Goal: Task Accomplishment & Management: Complete application form

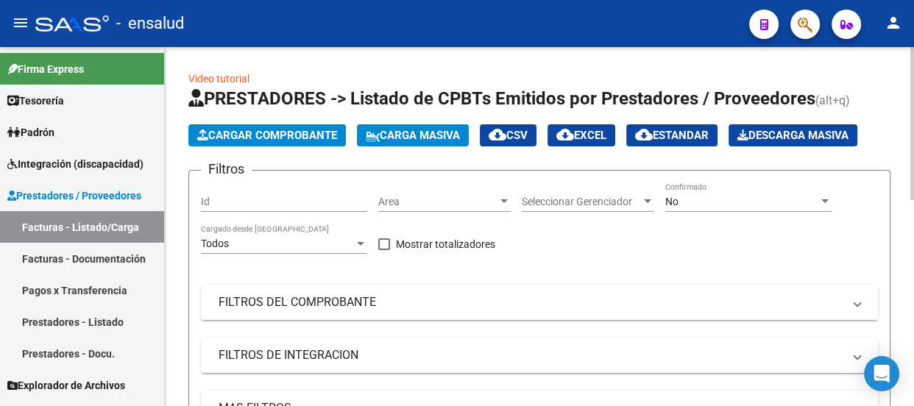
click at [303, 130] on span "Cargar Comprobante" at bounding box center [267, 135] width 140 height 13
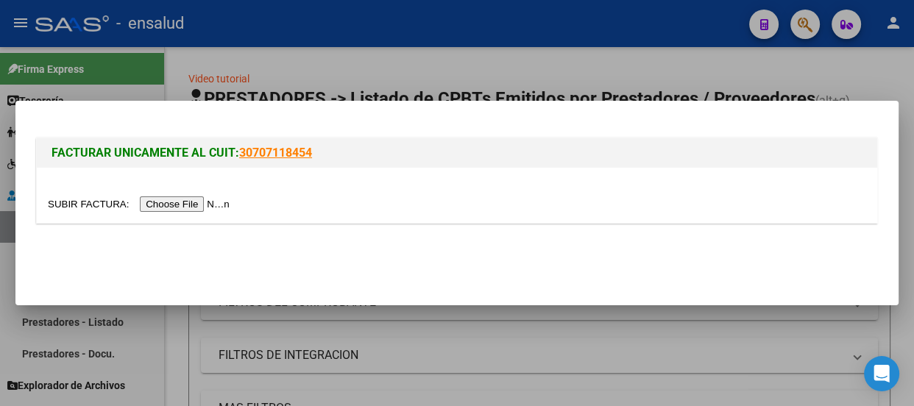
click at [198, 202] on input "file" at bounding box center [141, 203] width 186 height 15
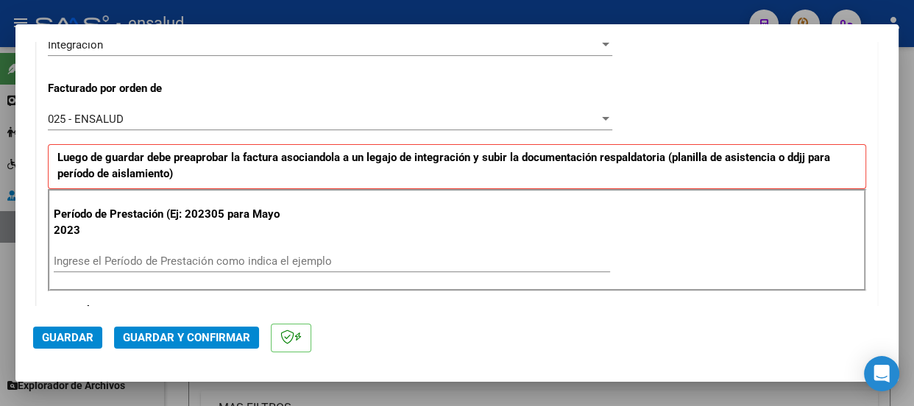
scroll to position [401, 0]
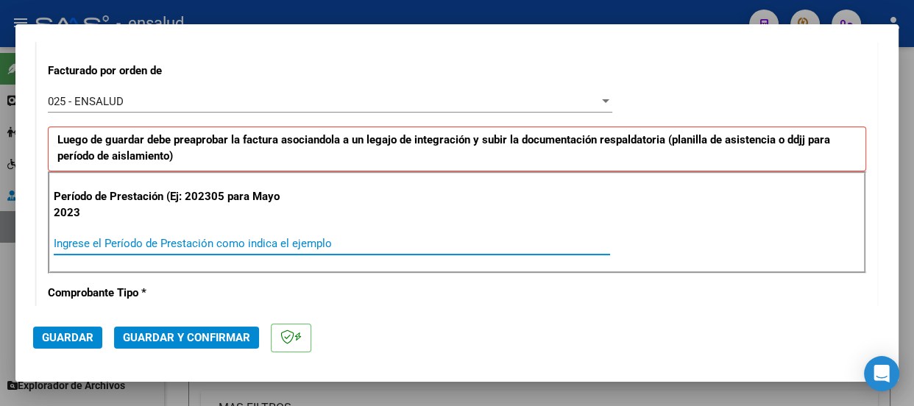
click at [74, 238] on input "Ingrese el Período de Prestación como indica el ejemplo" at bounding box center [332, 243] width 556 height 13
type input "202507"
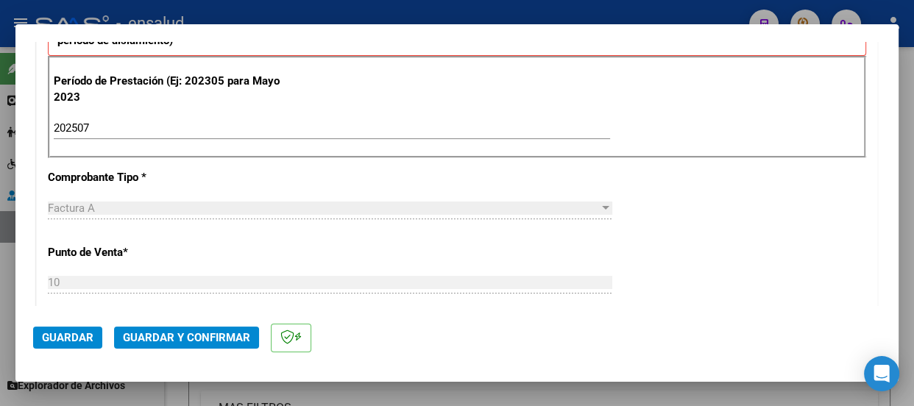
scroll to position [602, 0]
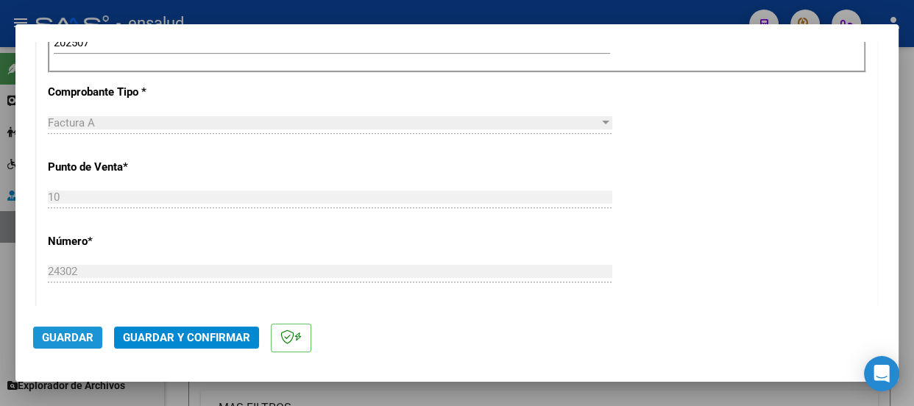
click at [73, 340] on span "Guardar" at bounding box center [67, 337] width 51 height 13
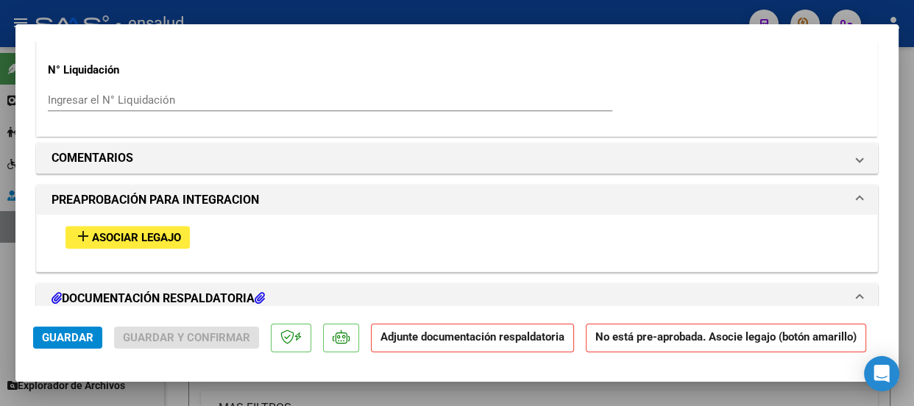
scroll to position [1404, 0]
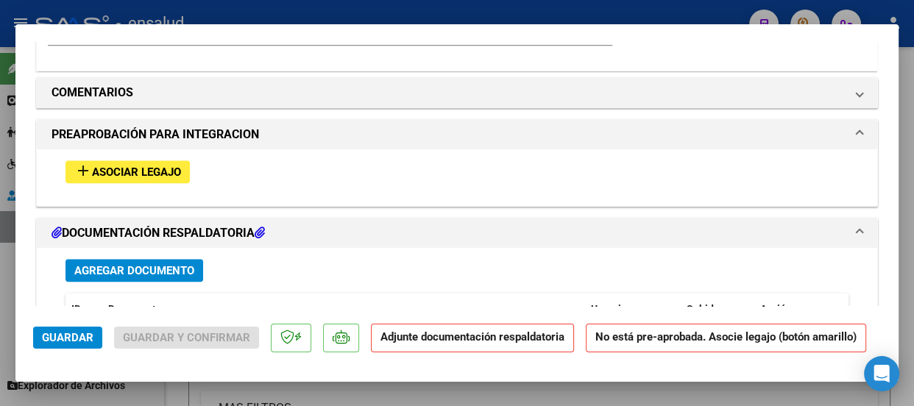
click at [157, 171] on span "Asociar Legajo" at bounding box center [136, 172] width 89 height 13
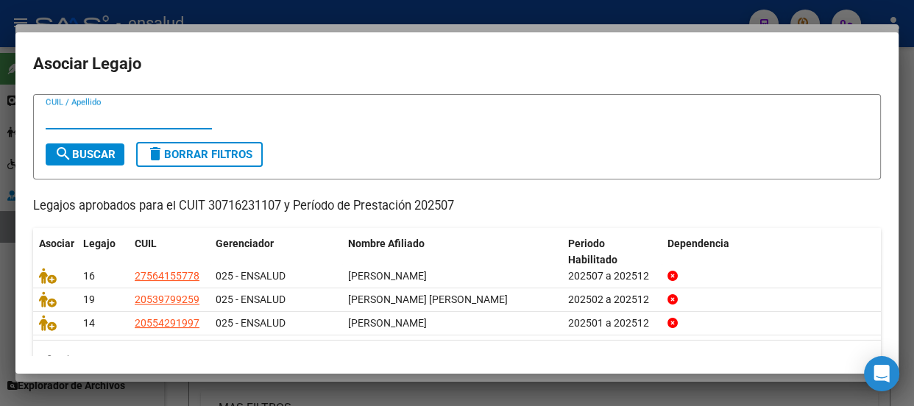
scroll to position [66, 0]
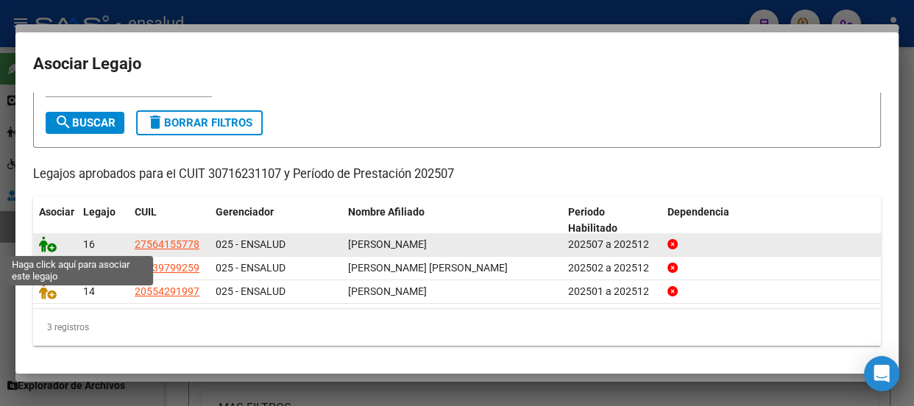
click at [48, 248] on icon at bounding box center [48, 244] width 18 height 16
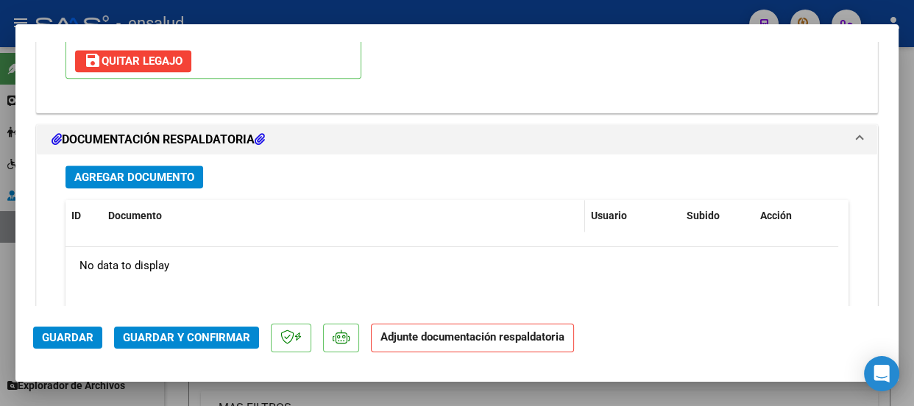
scroll to position [1643, 0]
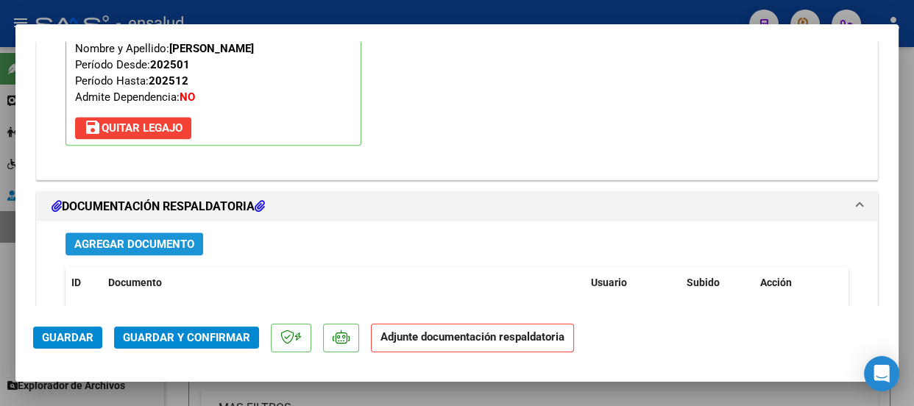
click at [147, 240] on span "Agregar Documento" at bounding box center [134, 244] width 120 height 13
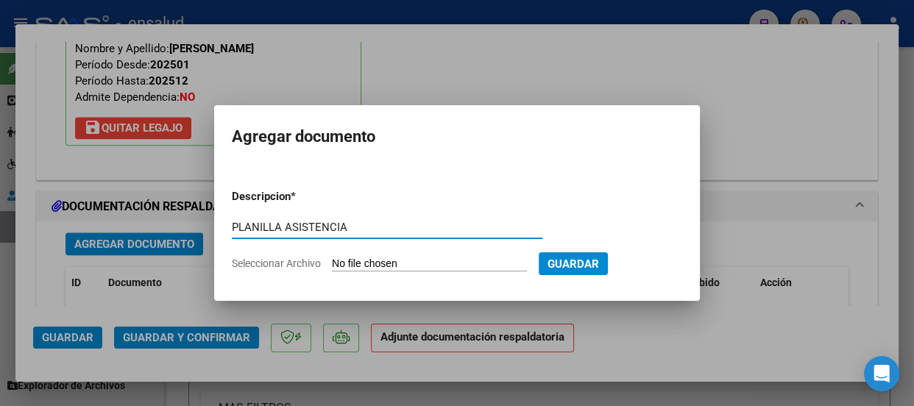
type input "PLANILLA ASISTENCIA"
click at [436, 260] on input "Seleccionar Archivo" at bounding box center [429, 264] width 195 height 14
type input "C:\fakepath\FASTOVSKY EMMA_202507_90_N_CENTRO LA HUELLA_10-24302-PA.pdf"
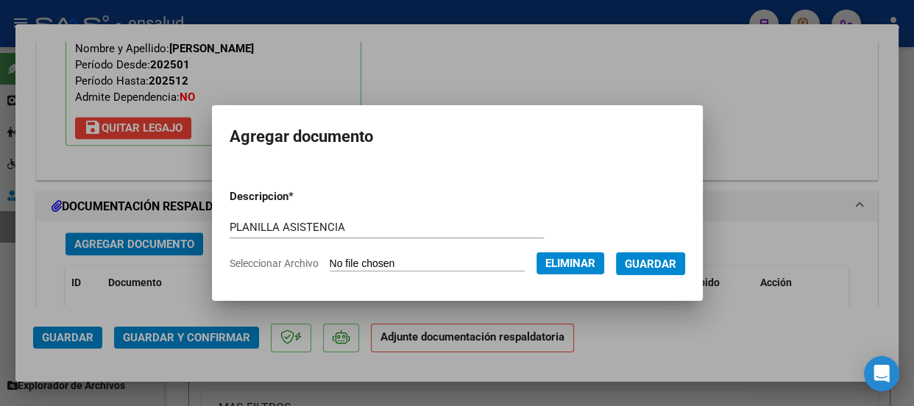
click at [666, 264] on span "Guardar" at bounding box center [649, 263] width 51 height 13
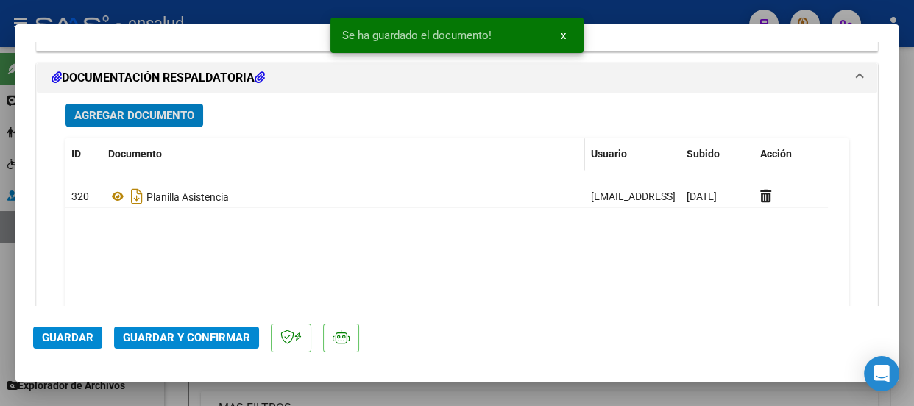
scroll to position [1777, 0]
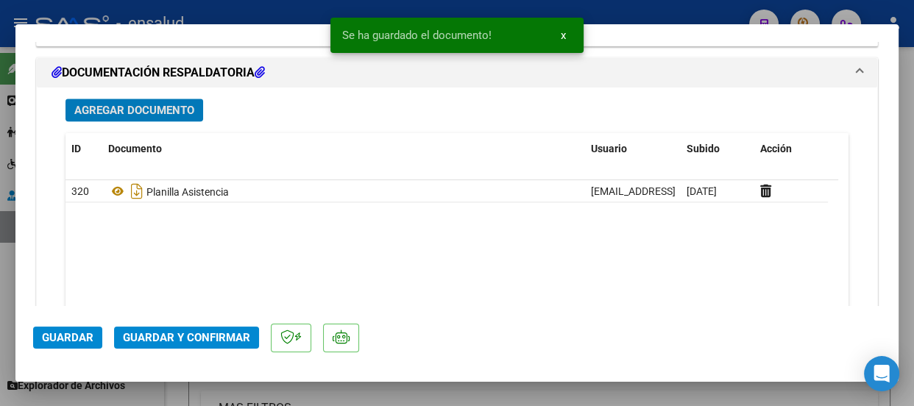
click at [168, 339] on span "Guardar y Confirmar" at bounding box center [186, 337] width 127 height 13
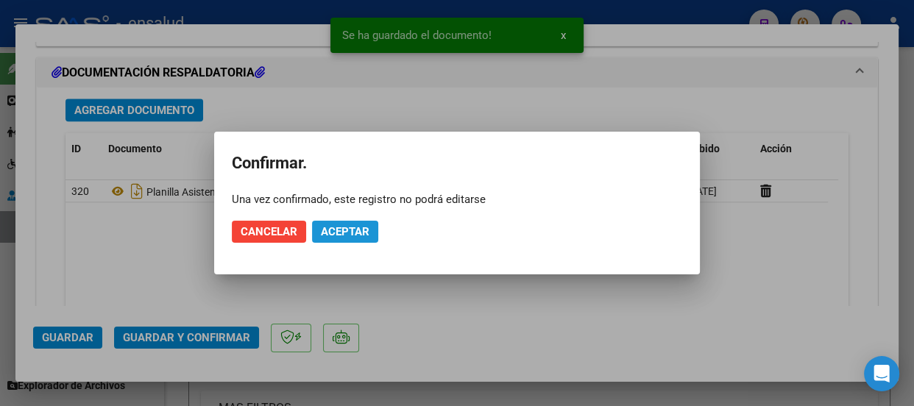
click at [349, 230] on span "Aceptar" at bounding box center [345, 231] width 49 height 13
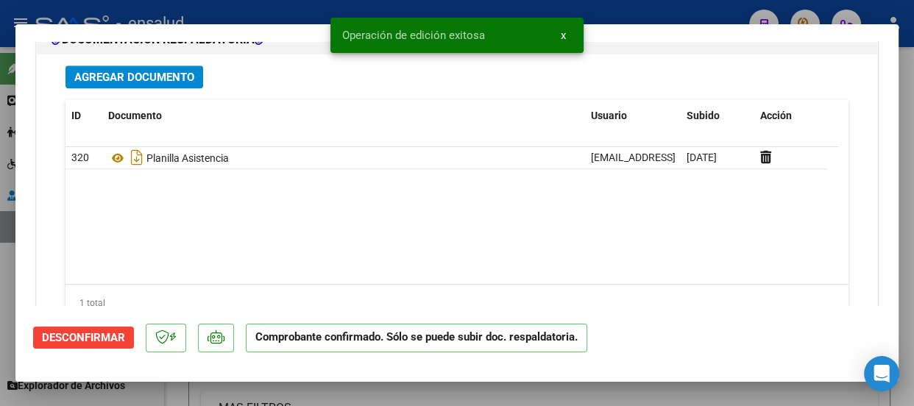
click at [562, 36] on span "x" at bounding box center [562, 35] width 5 height 13
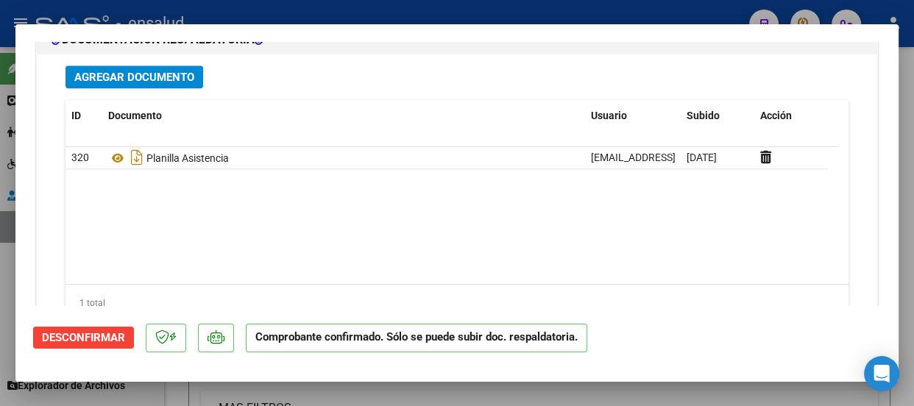
click at [570, 8] on div at bounding box center [457, 203] width 914 height 406
type input "$ 0,00"
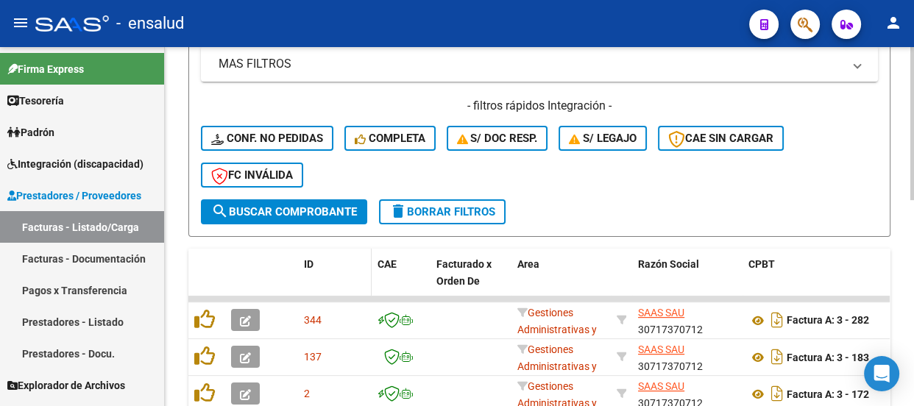
scroll to position [334, 0]
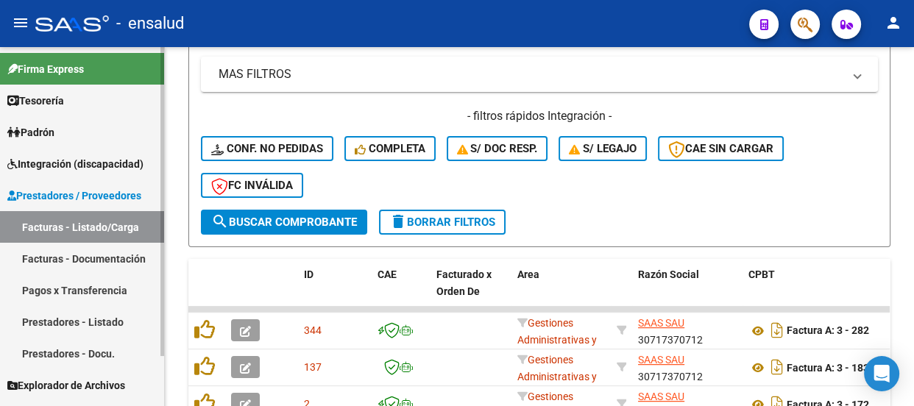
click at [72, 160] on span "Integración (discapacidad)" at bounding box center [75, 164] width 136 height 16
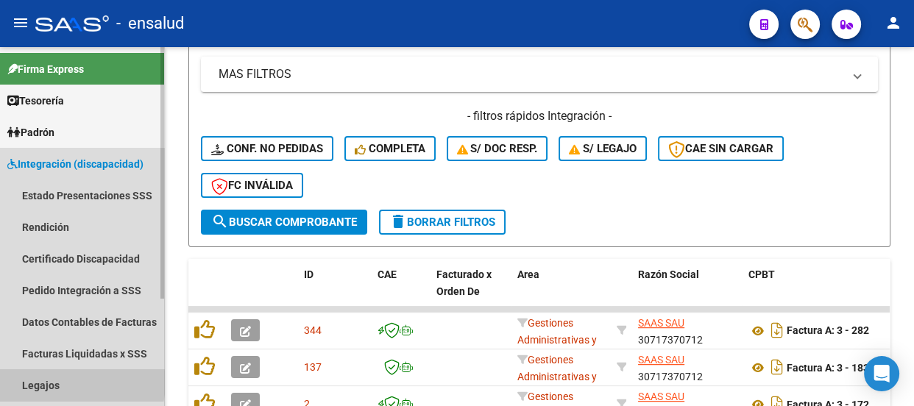
click at [64, 382] on link "Legajos" at bounding box center [82, 385] width 164 height 32
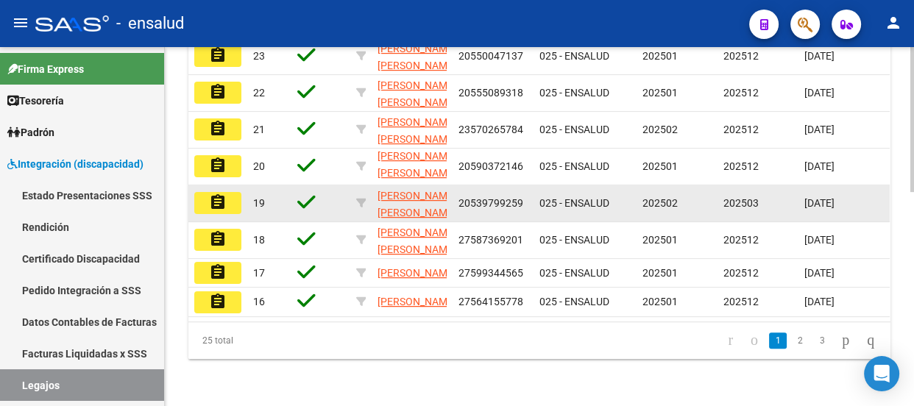
scroll to position [531, 0]
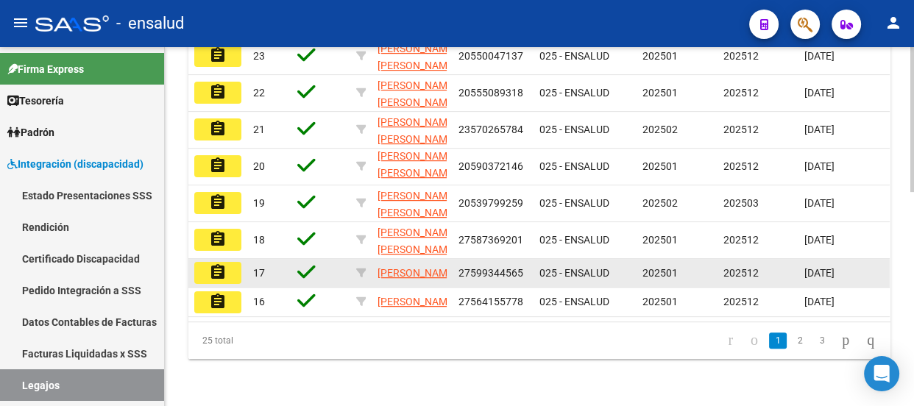
click at [218, 263] on mat-icon "assignment" at bounding box center [218, 272] width 18 height 18
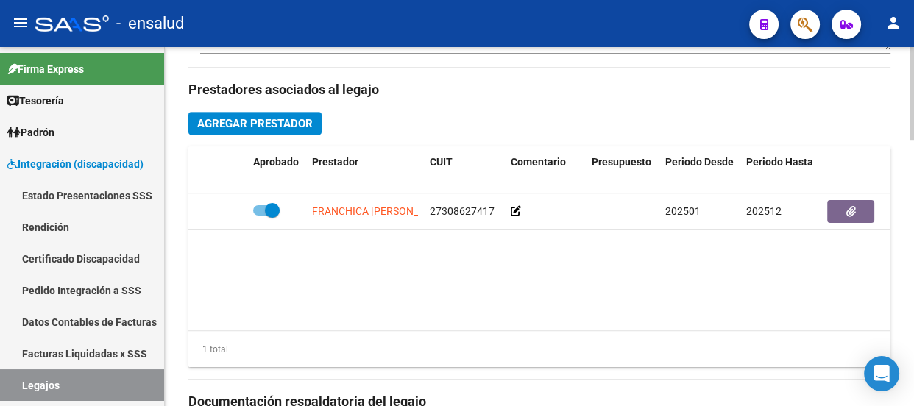
scroll to position [669, 0]
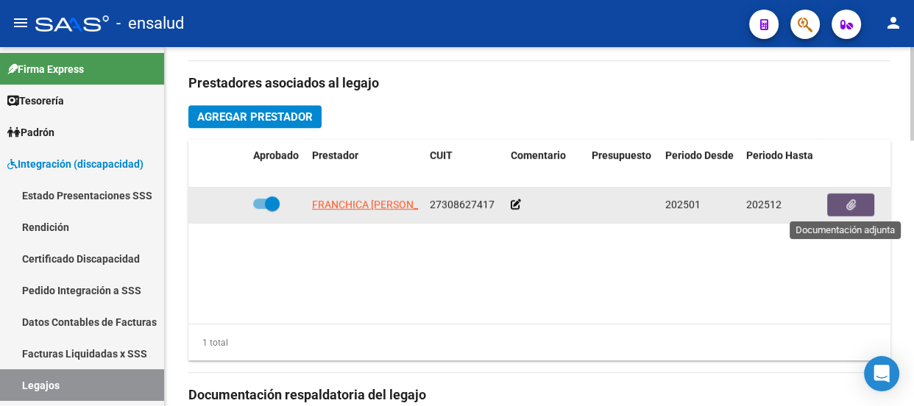
click at [856, 204] on button "button" at bounding box center [850, 204] width 47 height 23
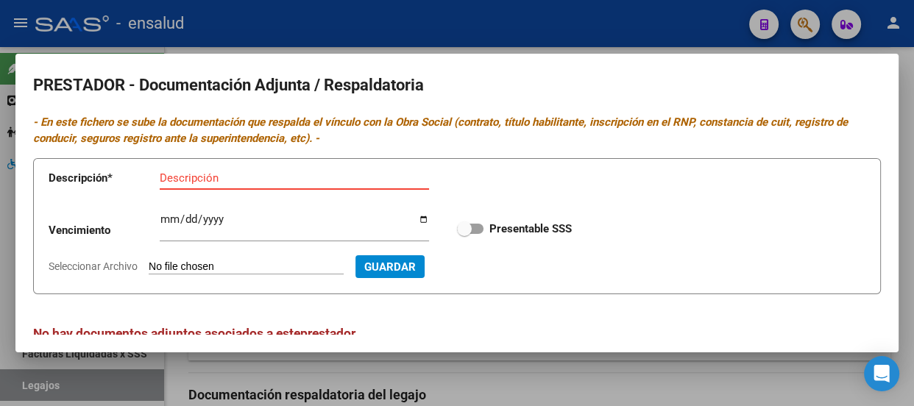
click at [176, 177] on input "Descripción" at bounding box center [294, 177] width 269 height 13
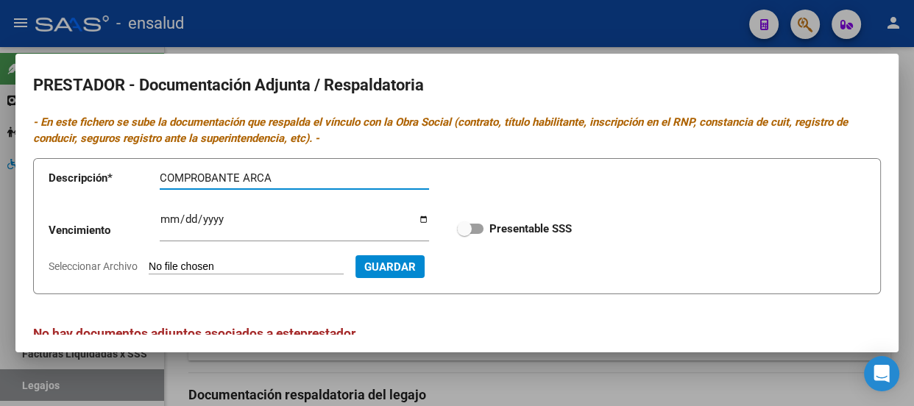
type input "COMPROBANTE ARCA"
click at [258, 268] on input "Seleccionar Archivo" at bounding box center [246, 267] width 195 height 14
type input "C:\fakepath\FRANCHICA ARCA.pdf"
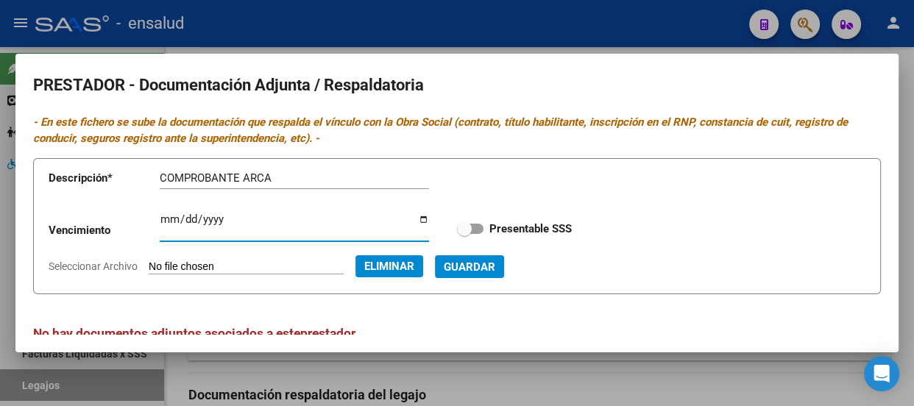
drag, startPoint x: 169, startPoint y: 217, endPoint x: 169, endPoint y: 260, distance: 43.4
click at [169, 221] on input "Ingresar vencimiento" at bounding box center [294, 225] width 269 height 24
type input "[DATE]"
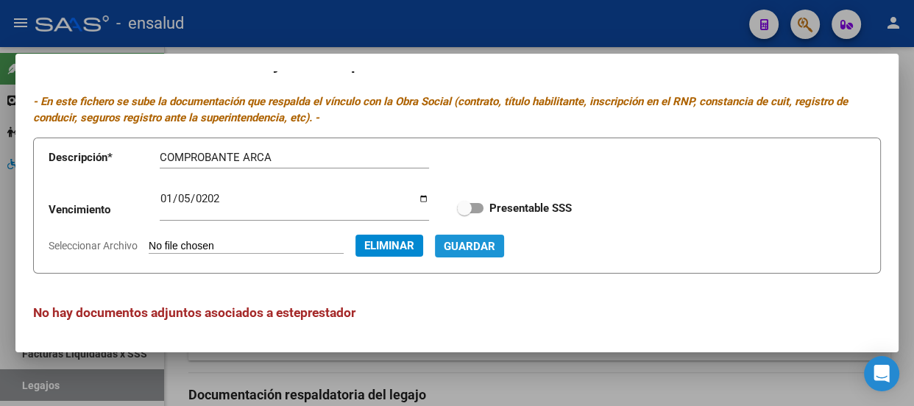
click at [495, 243] on span "Guardar" at bounding box center [469, 246] width 51 height 13
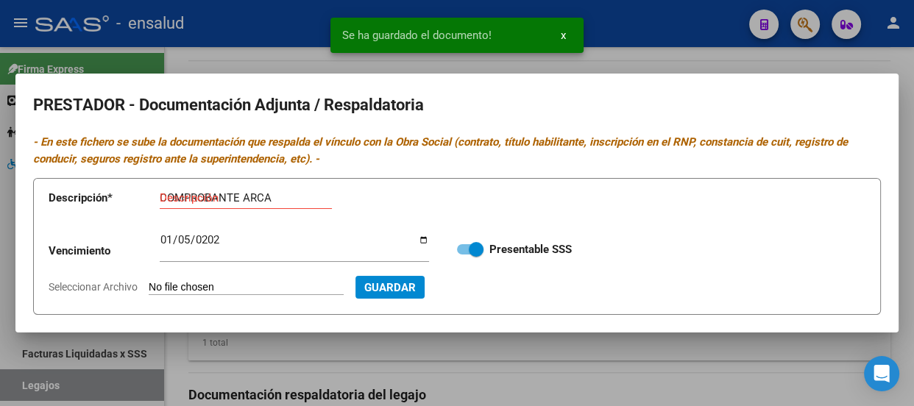
checkbox input "true"
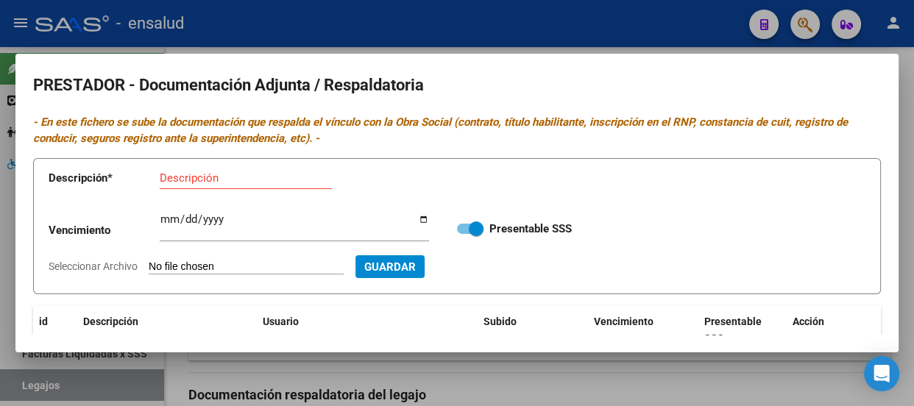
click at [533, 23] on div at bounding box center [457, 203] width 914 height 406
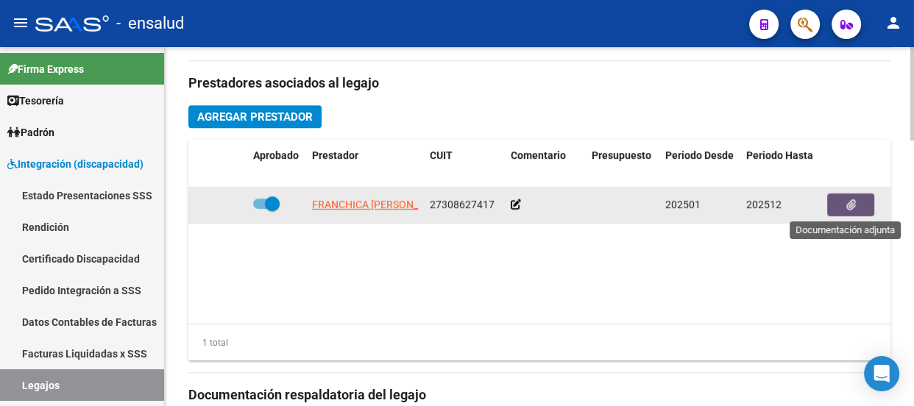
click at [850, 203] on icon "button" at bounding box center [851, 204] width 10 height 11
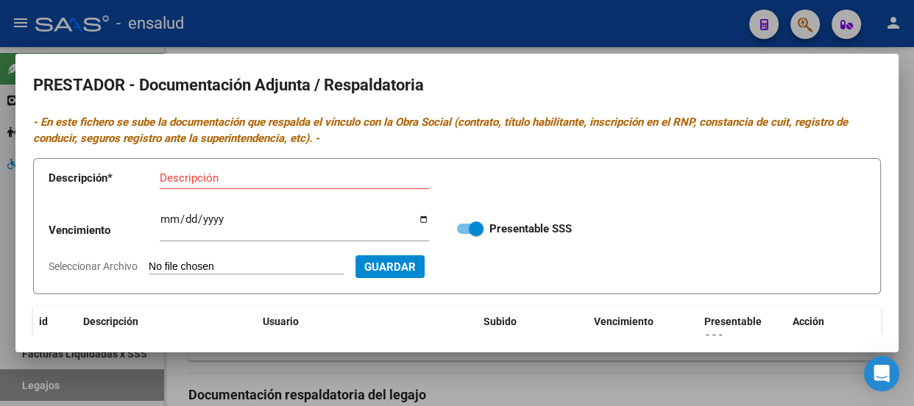
click at [595, 21] on div at bounding box center [457, 203] width 914 height 406
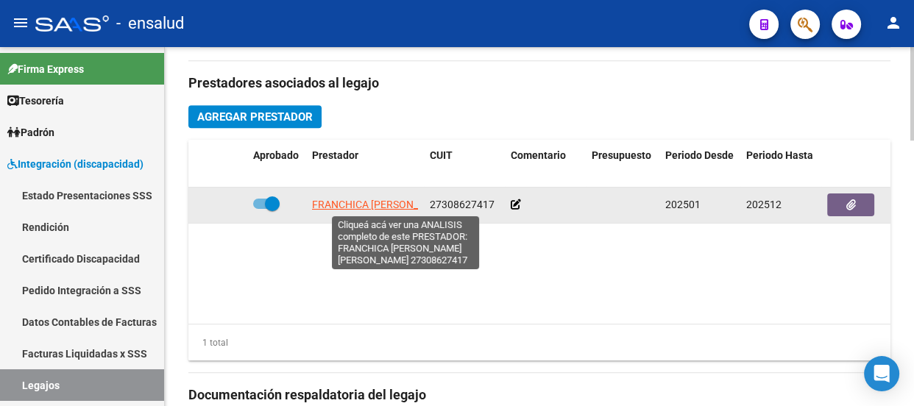
click at [382, 205] on span "FRANCHICA [PERSON_NAME] [PERSON_NAME]" at bounding box center [421, 205] width 218 height 12
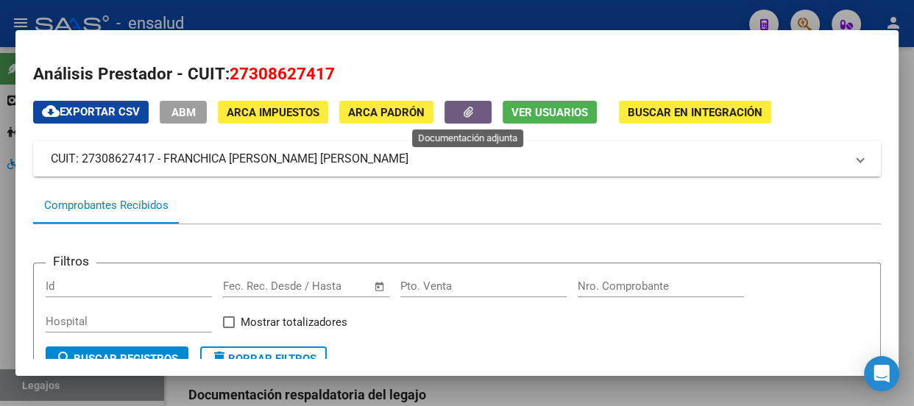
click at [463, 110] on icon "button" at bounding box center [468, 112] width 10 height 11
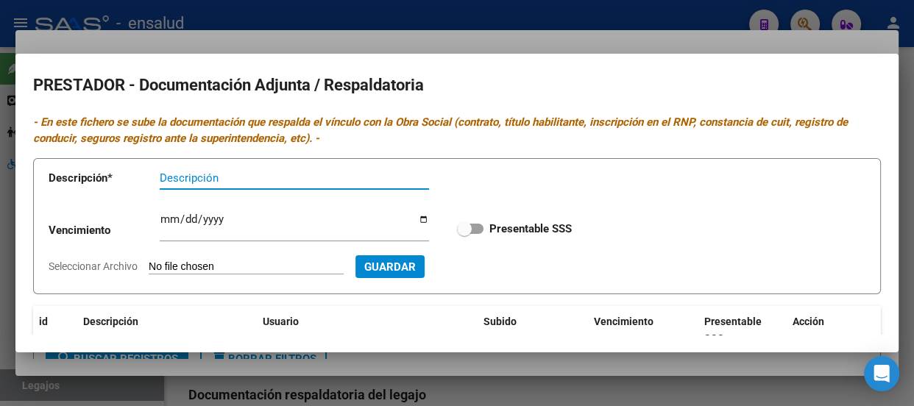
scroll to position [133, 0]
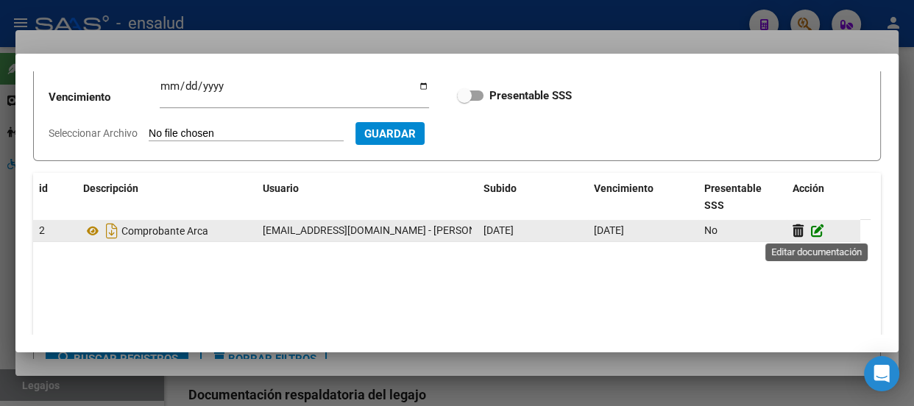
click at [816, 233] on icon at bounding box center [817, 231] width 13 height 14
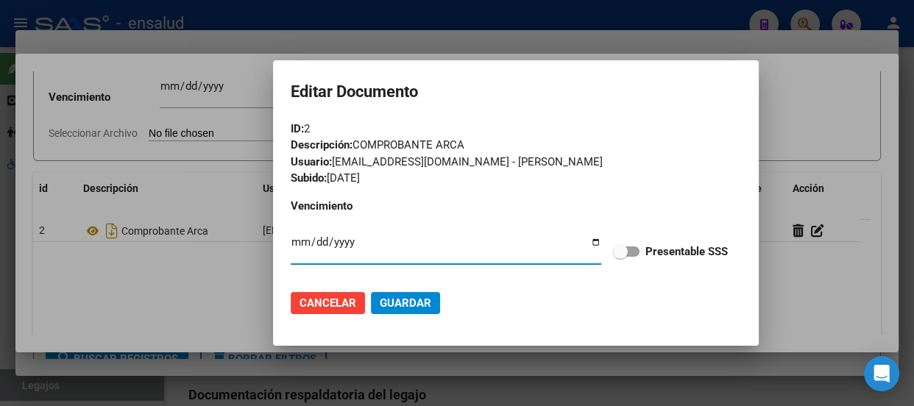
click at [632, 252] on span at bounding box center [626, 251] width 26 height 10
click at [620, 257] on input "Presentable SSS" at bounding box center [619, 257] width 1 height 1
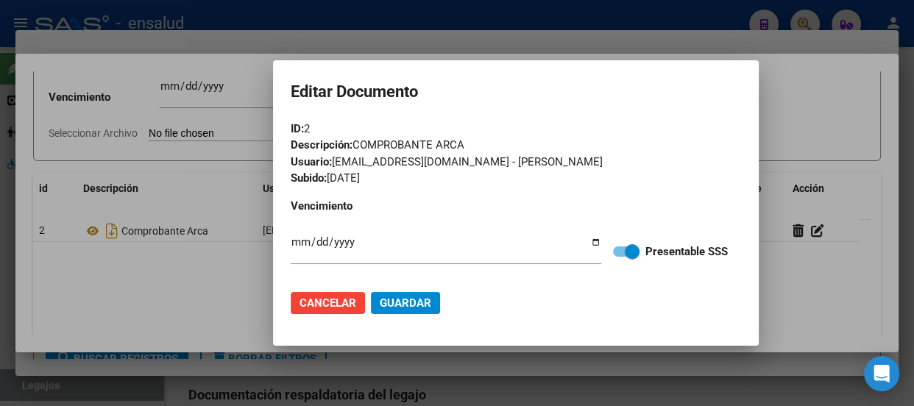
click at [619, 256] on span at bounding box center [626, 251] width 26 height 10
click at [619, 257] on input "Presentable SSS" at bounding box center [619, 257] width 1 height 1
checkbox input "false"
drag, startPoint x: 804, startPoint y: 288, endPoint x: 772, endPoint y: 363, distance: 82.4
click at [800, 291] on div at bounding box center [457, 203] width 914 height 406
